Goal: Transaction & Acquisition: Book appointment/travel/reservation

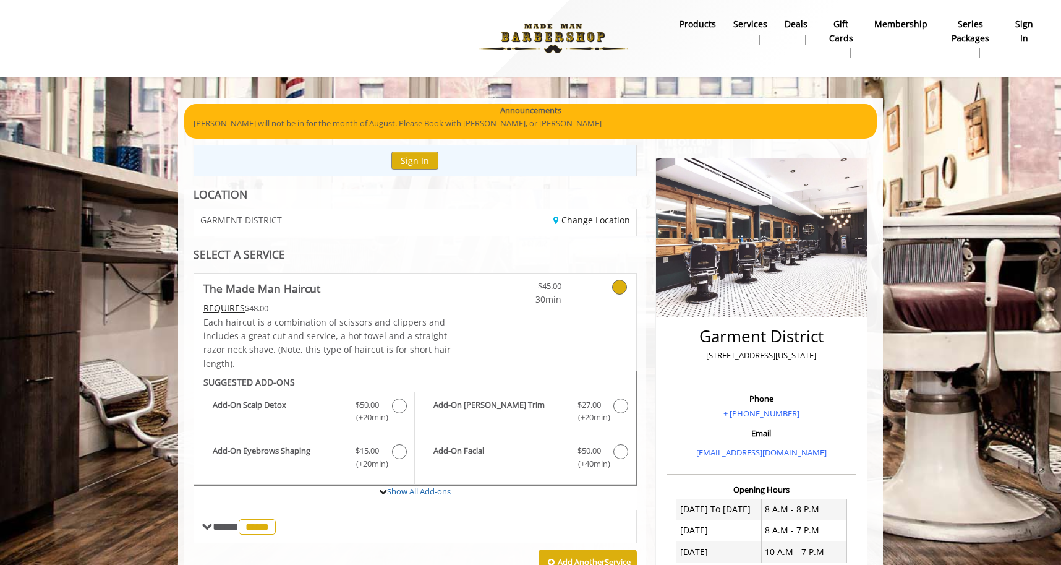
scroll to position [314, 0]
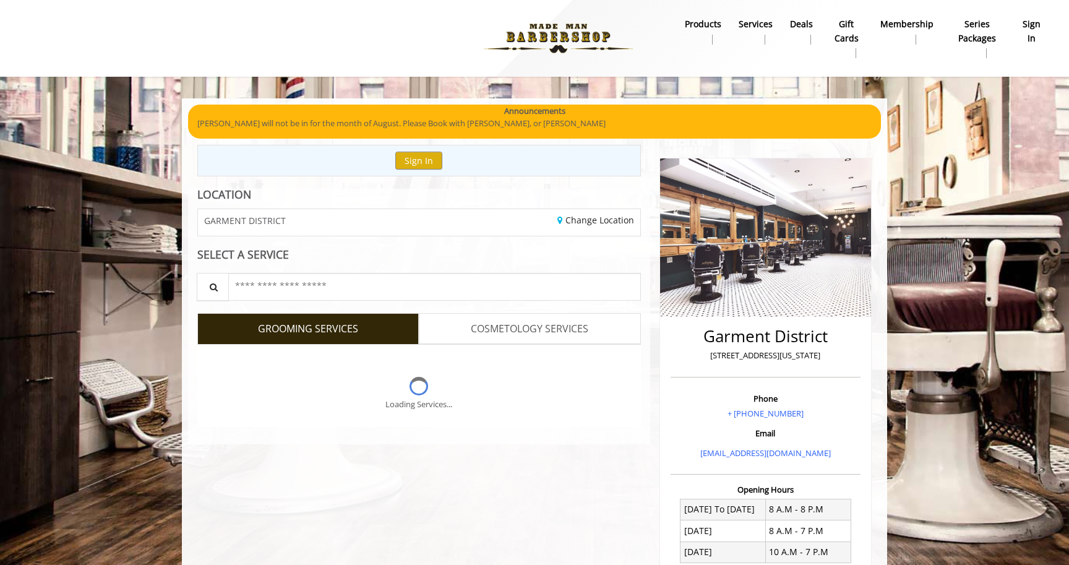
scroll to position [314, 0]
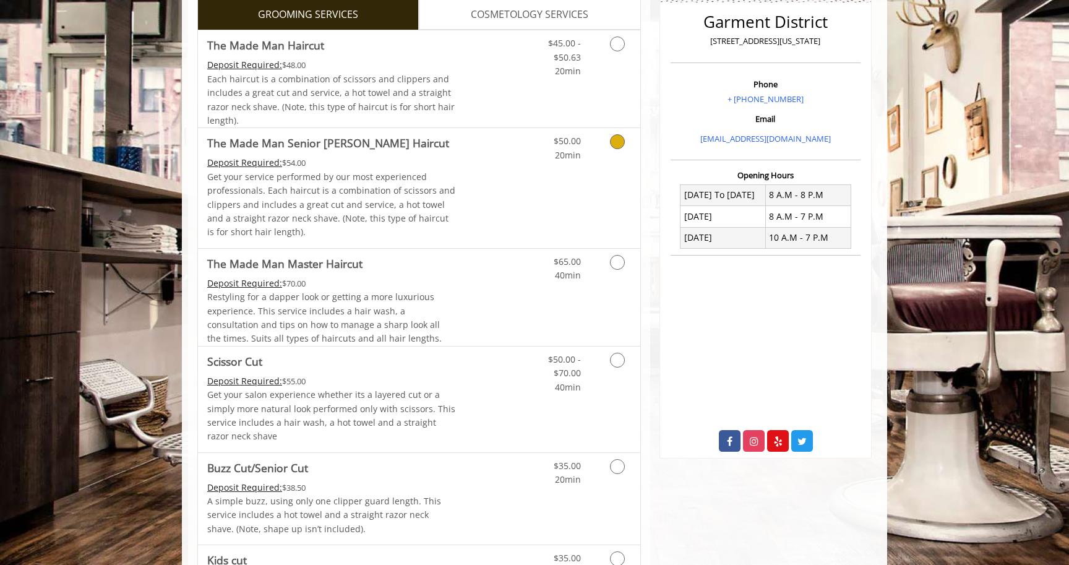
click at [379, 85] on span "Each haircut is a combination of scissors and clippers and includes a great cut…" at bounding box center [330, 99] width 247 height 53
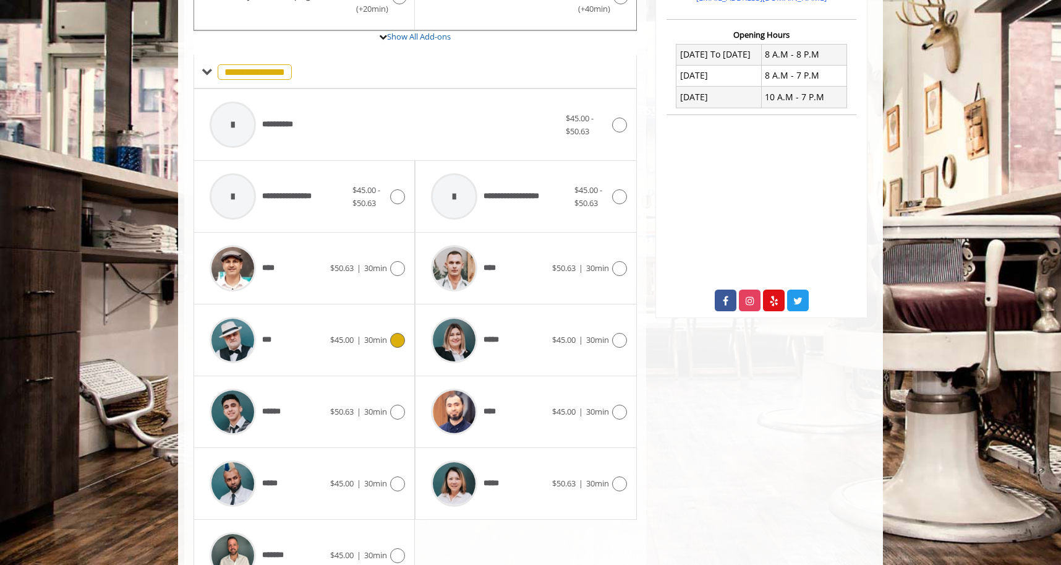
scroll to position [524, 0]
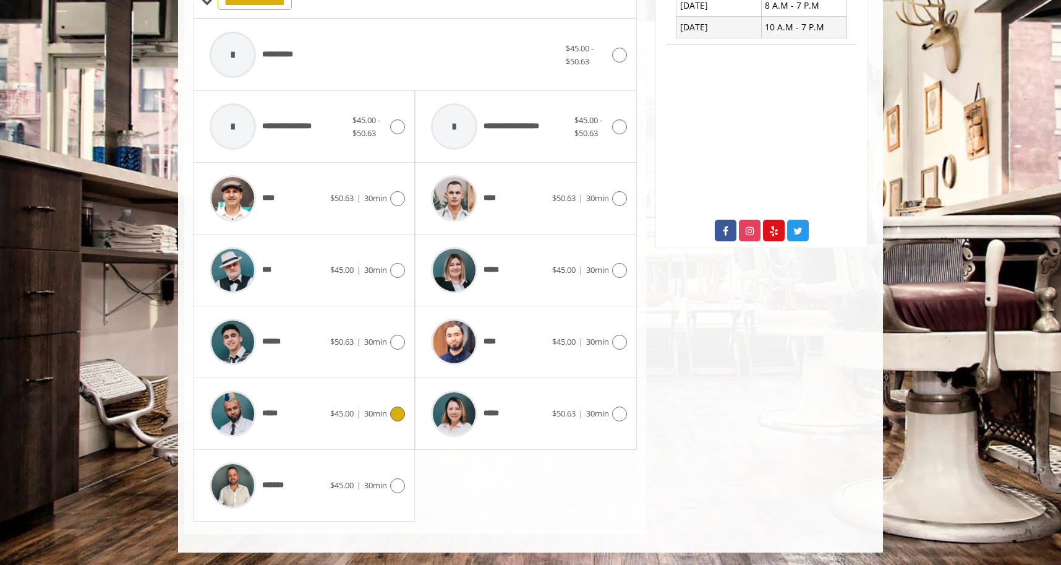
click at [301, 404] on div "*****" at bounding box center [266, 413] width 127 height 59
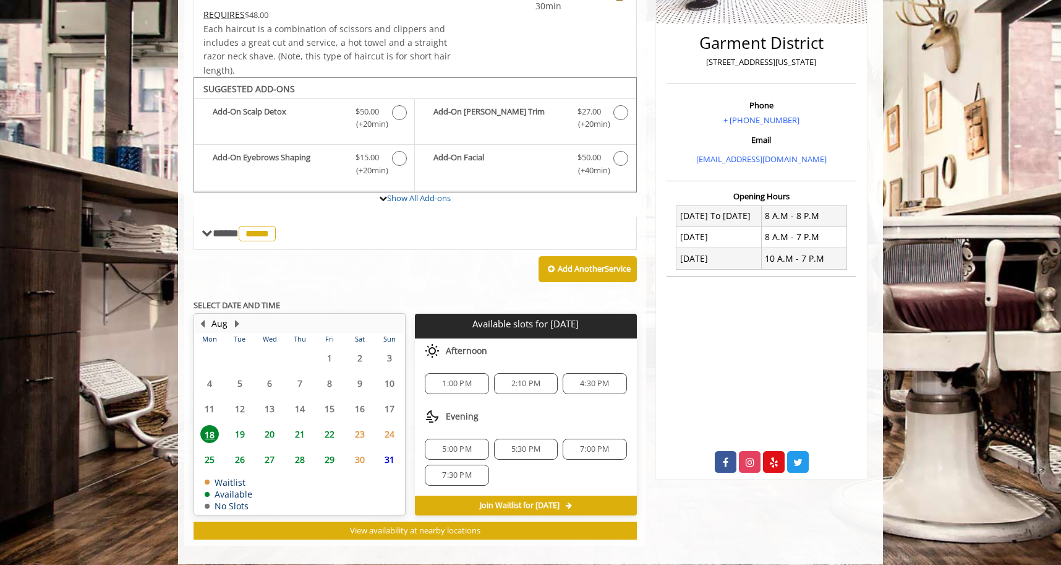
scroll to position [304, 0]
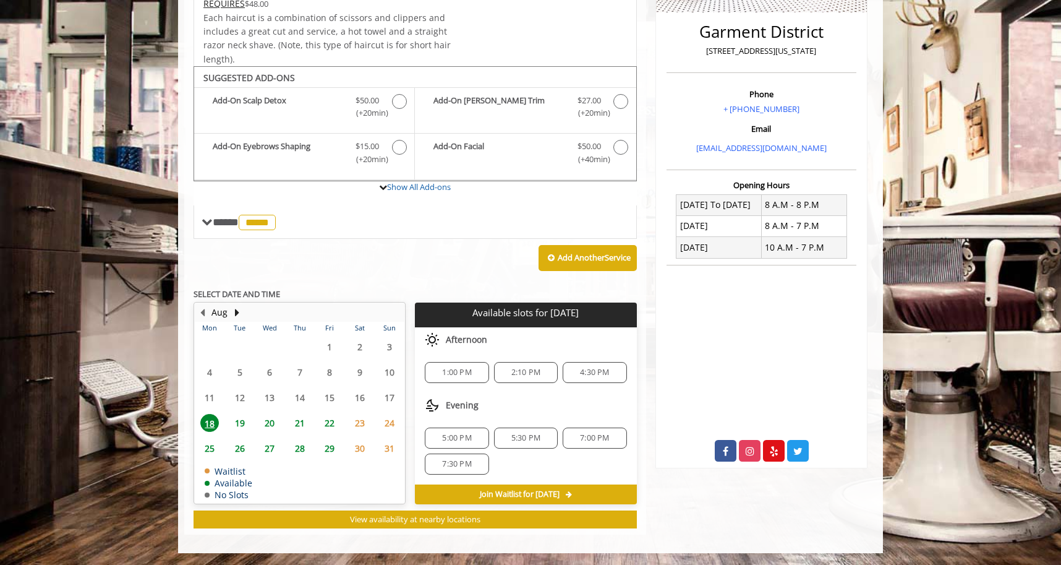
click at [483, 284] on div "**********" at bounding box center [415, 248] width 443 height 560
click at [521, 374] on span "2:10 PM" at bounding box center [525, 372] width 29 height 10
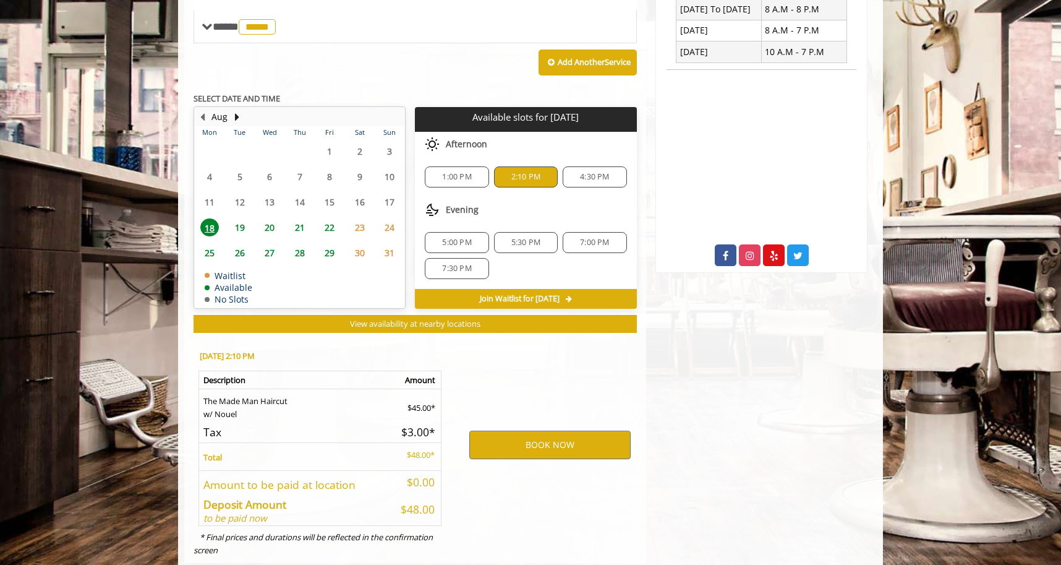
scroll to position [528, 0]
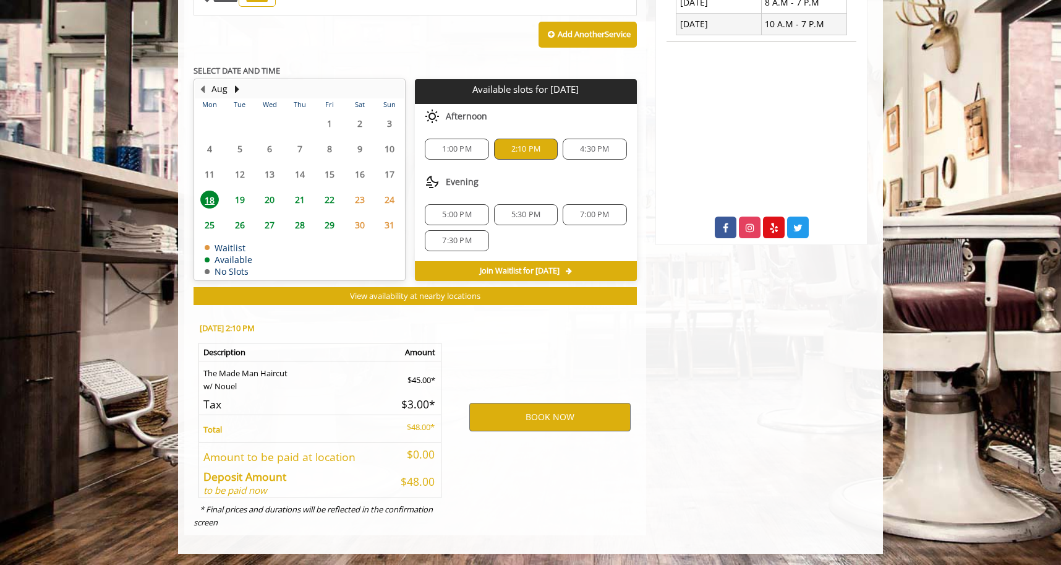
click at [479, 356] on div "BOOK NOW" at bounding box center [550, 416] width 192 height 211
click at [650, 304] on div "Garment District 1400 Broadway, New York Phone + (212) 997-4247 Email info@made…" at bounding box center [761, 76] width 231 height 918
